Goal: Transaction & Acquisition: Purchase product/service

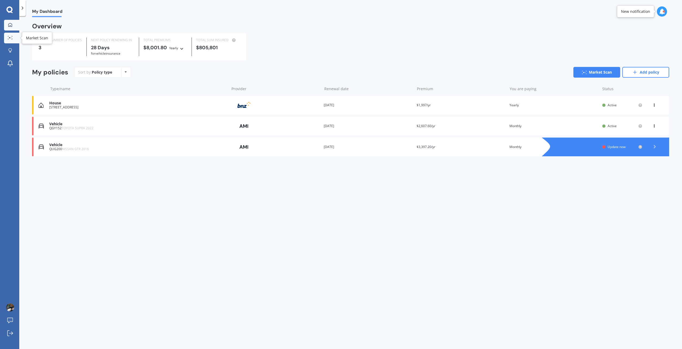
click at [14, 40] on link "Market Scan" at bounding box center [11, 38] width 15 height 11
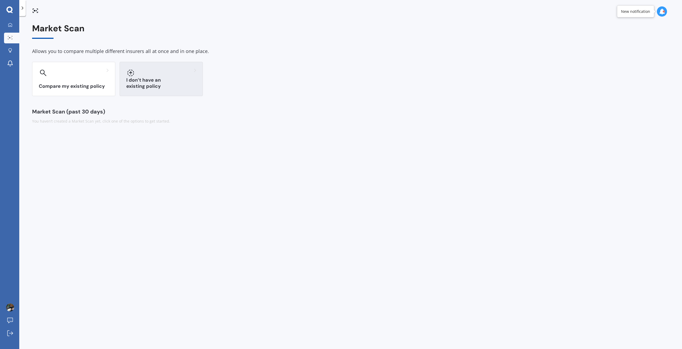
click at [175, 84] on h3 "I don’t have an existing policy" at bounding box center [161, 83] width 70 height 12
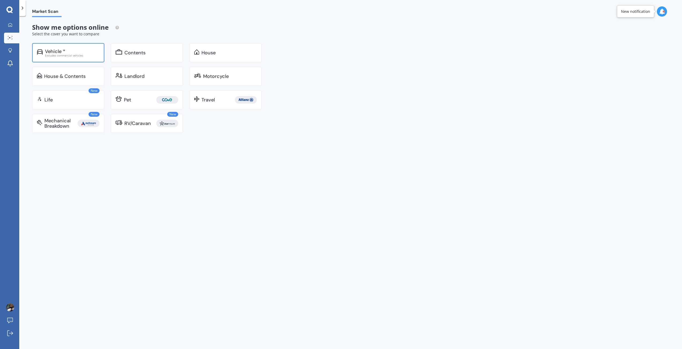
click at [79, 58] on div "Vehicle * Excludes commercial vehicles" at bounding box center [68, 52] width 72 height 19
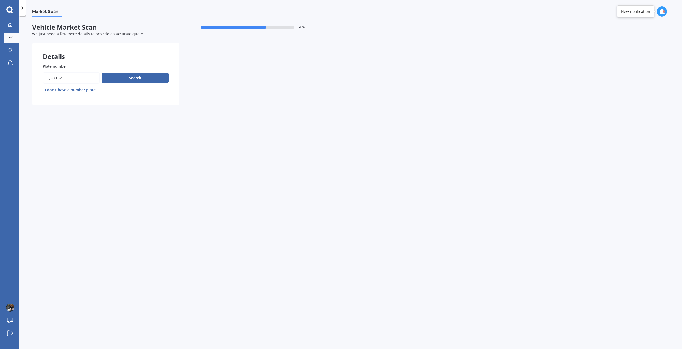
drag, startPoint x: 83, startPoint y: 79, endPoint x: 16, endPoint y: 78, distance: 67.4
click at [19, 78] on div "My Dashboard Market Scan Explore insurance Notifications [PERSON_NAME] Submit f…" at bounding box center [341, 174] width 682 height 349
paste input "EAH156"
type input "EAH156"
click at [124, 77] on button "Search" at bounding box center [135, 78] width 67 height 10
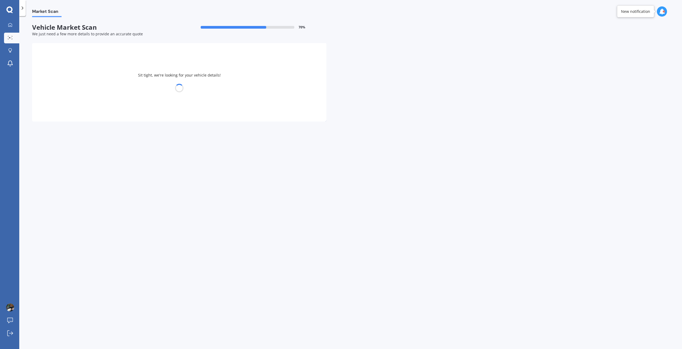
select select "TOYOTA"
select select "VITZ"
select select "11"
select select "02"
select select "1991"
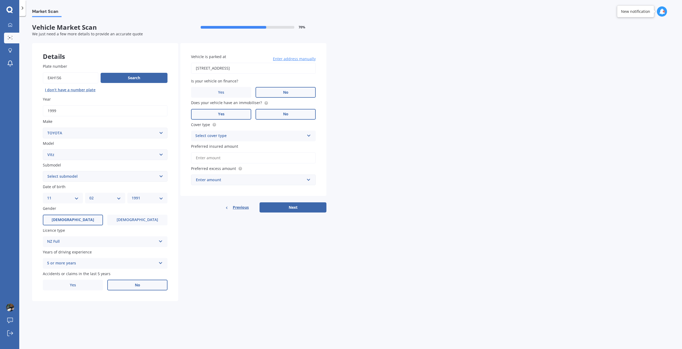
click at [264, 112] on label "No" at bounding box center [285, 114] width 60 height 11
click at [0, 0] on input "No" at bounding box center [0, 0] width 0 height 0
click at [231, 117] on label "Yes" at bounding box center [221, 114] width 60 height 11
click at [0, 0] on input "Yes" at bounding box center [0, 0] width 0 height 0
click at [299, 118] on label "No" at bounding box center [285, 114] width 60 height 11
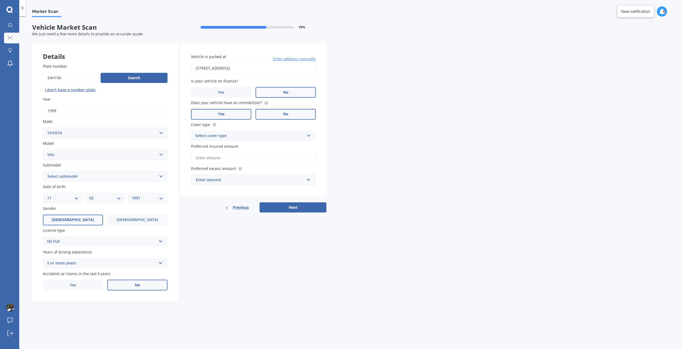
click at [0, 0] on input "No" at bounding box center [0, 0] width 0 height 0
click at [187, 118] on div "Vehicle is parked at [STREET_ADDRESS] Enter address manually Is your vehicle on…" at bounding box center [253, 119] width 146 height 153
click at [220, 114] on span "Yes" at bounding box center [221, 114] width 6 height 5
click at [0, 0] on input "Yes" at bounding box center [0, 0] width 0 height 0
click at [243, 135] on div "Select cover type" at bounding box center [249, 136] width 109 height 6
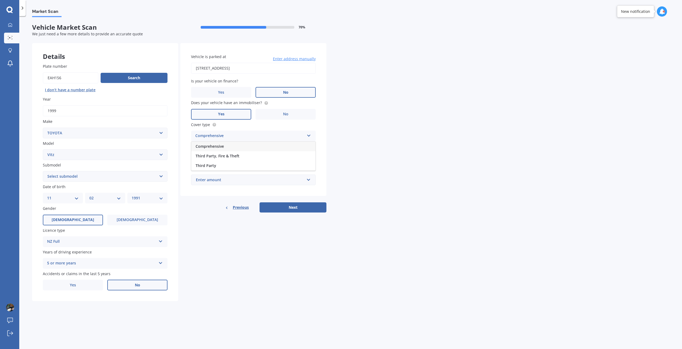
click at [232, 147] on div "Comprehensive" at bounding box center [253, 147] width 124 height 10
click at [241, 139] on div "Comprehensive Comprehensive Third Party, Fire & Theft Third Party" at bounding box center [253, 136] width 125 height 11
click at [236, 146] on div "Comprehensive" at bounding box center [253, 147] width 124 height 10
click at [234, 159] on input "Preferred insured amount" at bounding box center [253, 157] width 125 height 11
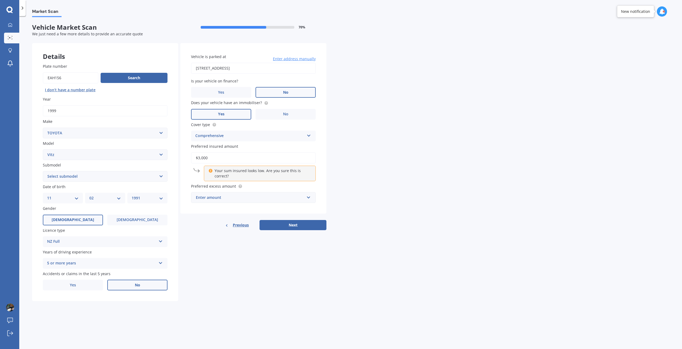
type input "$3,000"
click at [192, 236] on div "Details Plate number Search I don’t have a number plate Year [DATE] Make Select…" at bounding box center [179, 172] width 294 height 258
click at [219, 195] on div "Enter amount" at bounding box center [250, 197] width 109 height 6
click at [261, 225] on div "$500" at bounding box center [253, 227] width 124 height 10
click at [317, 224] on div "Vehicle is parked at [STREET_ADDRESS] Enter address manually Is your vehicle on…" at bounding box center [253, 139] width 146 height 193
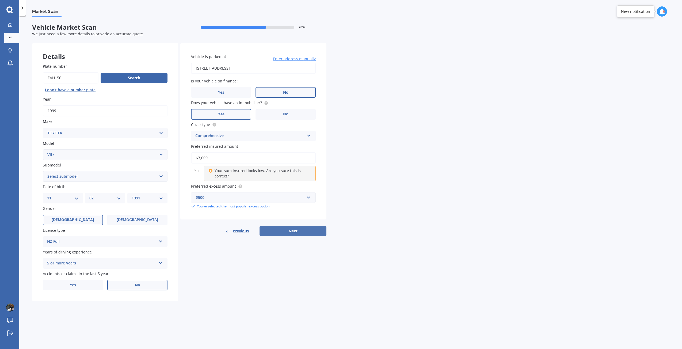
click at [315, 228] on button "Next" at bounding box center [293, 231] width 67 height 10
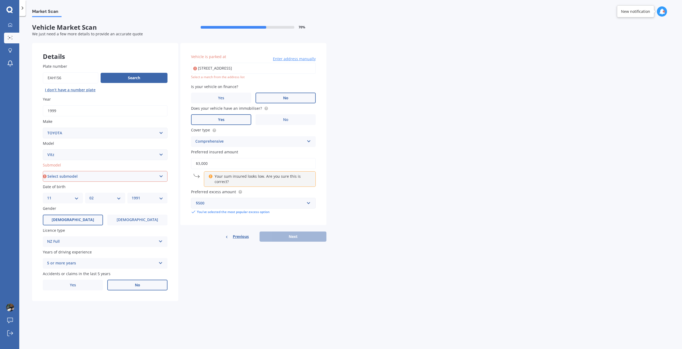
click at [101, 174] on select "Select submodel (All) Hybrid RS RS Turbo" at bounding box center [105, 176] width 125 height 11
select select "(ALL)"
click at [43, 171] on select "Select submodel (All) Hybrid RS RS Turbo" at bounding box center [105, 176] width 125 height 11
click at [303, 241] on div "Previous Next" at bounding box center [253, 236] width 146 height 10
click at [254, 69] on input "[STREET_ADDRESS]" at bounding box center [253, 68] width 125 height 11
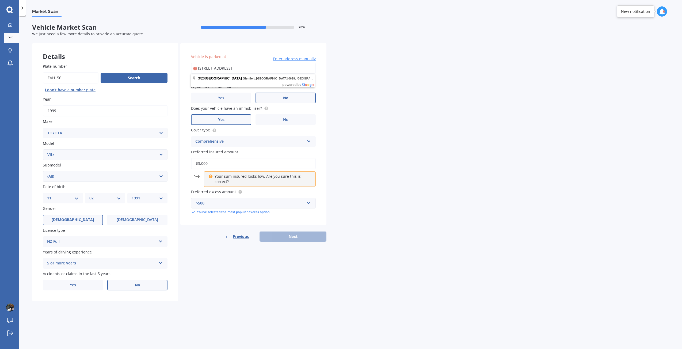
type input "[STREET_ADDRESS]"
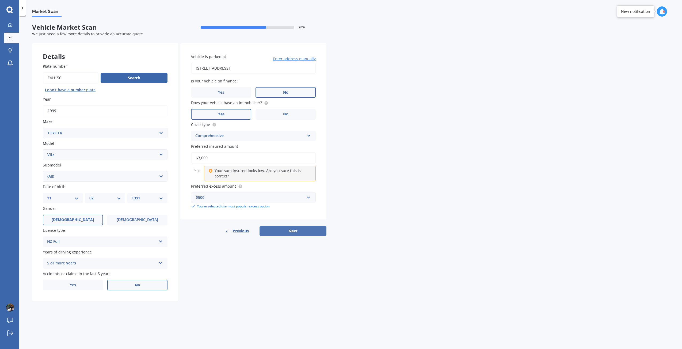
click at [315, 232] on button "Next" at bounding box center [293, 231] width 67 height 10
select select "11"
select select "02"
select select "1991"
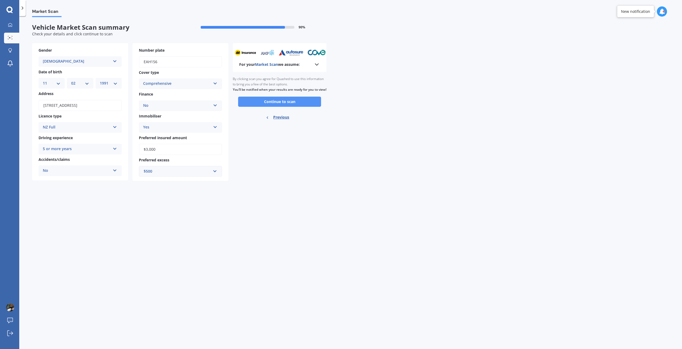
click at [302, 105] on button "Continue to scan" at bounding box center [279, 102] width 83 height 10
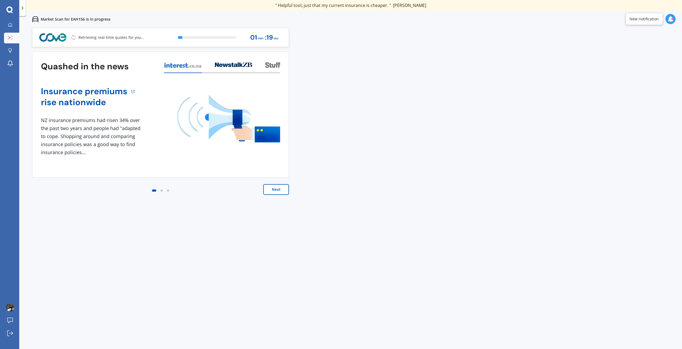
click at [350, 89] on div "Previous 60,000+ Kiwis have signed up to shop and save on insurance with us " H…" at bounding box center [350, 202] width 663 height 349
click at [585, 52] on div "Previous 60,000+ Kiwis have signed up to shop and save on insurance with us " H…" at bounding box center [350, 202] width 663 height 349
click at [268, 41] on div "View my quotes" at bounding box center [258, 37] width 32 height 13
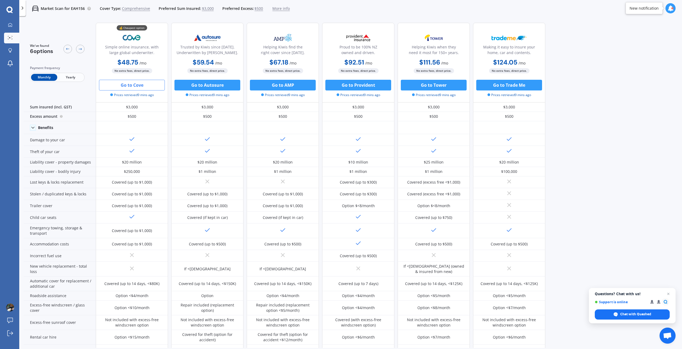
click at [142, 84] on button "Go to Cove" at bounding box center [132, 85] width 66 height 11
